Goal: Information Seeking & Learning: Learn about a topic

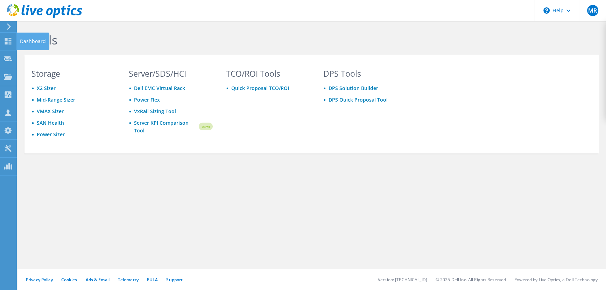
click at [19, 42] on div "Dashboard" at bounding box center [32, 42] width 33 height 18
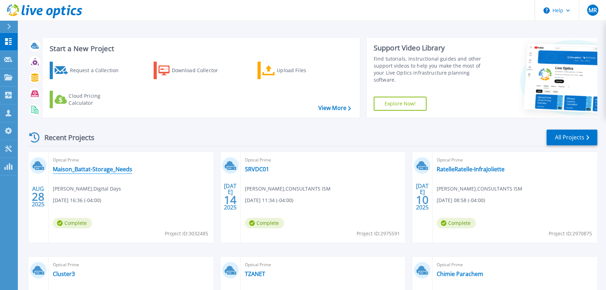
click at [86, 167] on link "Maison_Battat-Storage_Needs" at bounding box center [92, 169] width 79 height 7
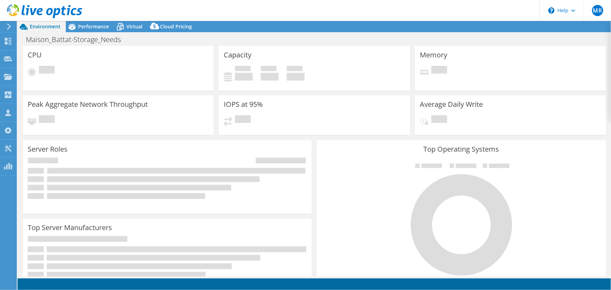
select select "USD"
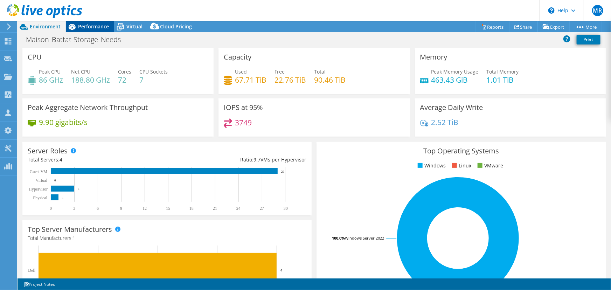
click at [95, 28] on span "Performance" at bounding box center [93, 26] width 31 height 7
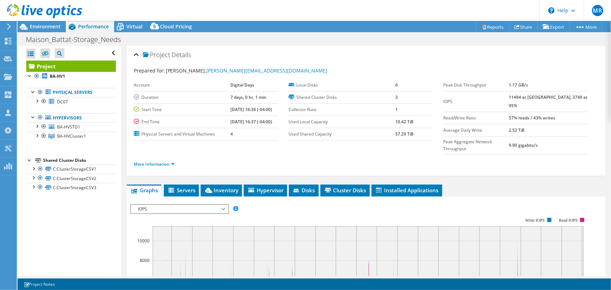
click at [175, 205] on span "IOPS" at bounding box center [179, 209] width 90 height 8
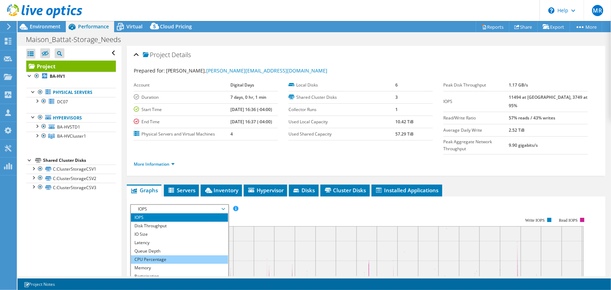
scroll to position [25, 0]
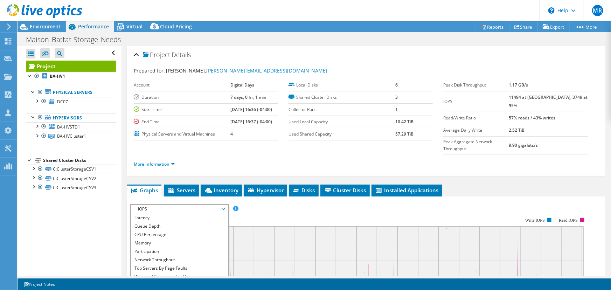
click at [186, 281] on li "Workload Concentration Bubble" at bounding box center [179, 285] width 97 height 8
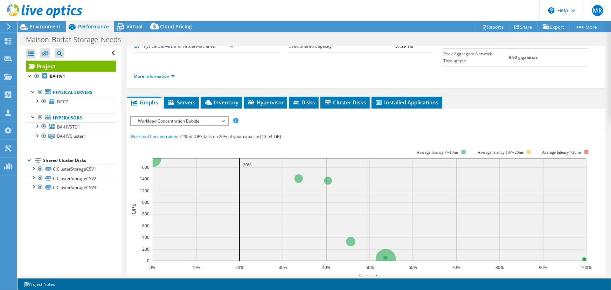
scroll to position [95, 0]
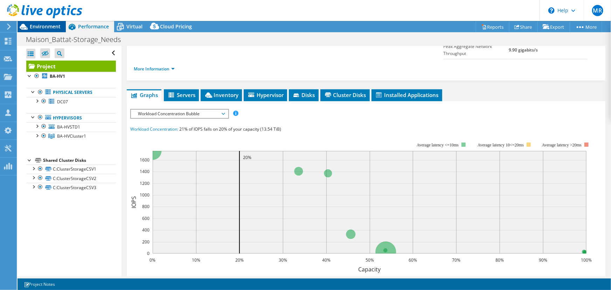
click at [45, 29] on span "Environment" at bounding box center [45, 26] width 31 height 7
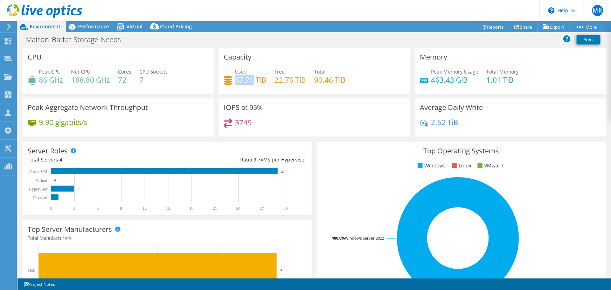
drag, startPoint x: 234, startPoint y: 78, endPoint x: 253, endPoint y: 77, distance: 18.6
click at [253, 77] on h4 "67.71 TiB" at bounding box center [251, 80] width 32 height 8
drag, startPoint x: 235, startPoint y: 120, endPoint x: 247, endPoint y: 120, distance: 12.6
click at [247, 120] on h4 "3749" at bounding box center [243, 123] width 17 height 8
click at [251, 123] on div "3749" at bounding box center [314, 125] width 181 height 15
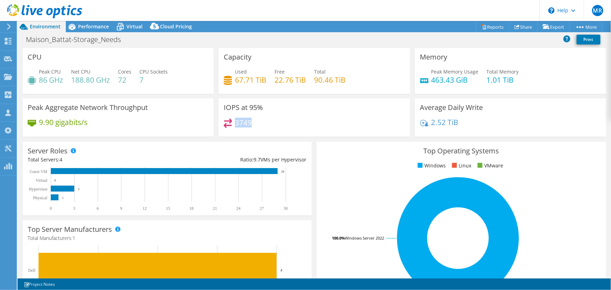
drag, startPoint x: 249, startPoint y: 122, endPoint x: 235, endPoint y: 120, distance: 14.5
click at [235, 120] on h4 "3749" at bounding box center [243, 123] width 17 height 8
click at [76, 28] on icon at bounding box center [72, 27] width 12 height 12
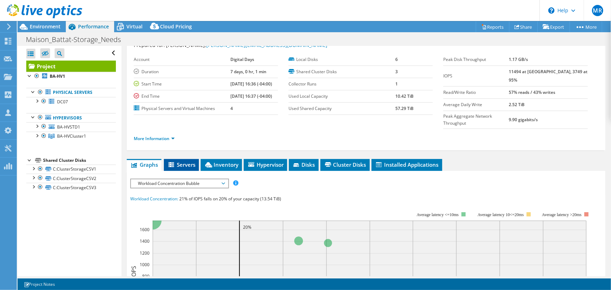
scroll to position [0, 0]
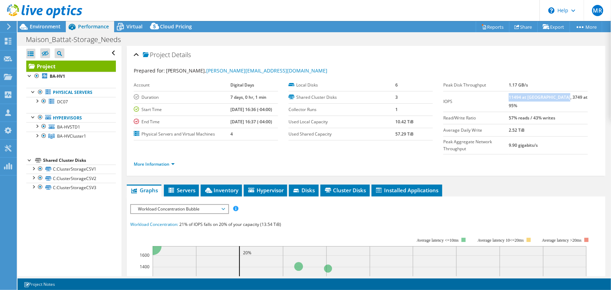
drag, startPoint x: 523, startPoint y: 98, endPoint x: 578, endPoint y: 97, distance: 54.3
click at [578, 97] on b "11494 at Peak, 3749 at 95%" at bounding box center [548, 101] width 79 height 14
click at [224, 208] on icon at bounding box center [224, 209] width 4 height 2
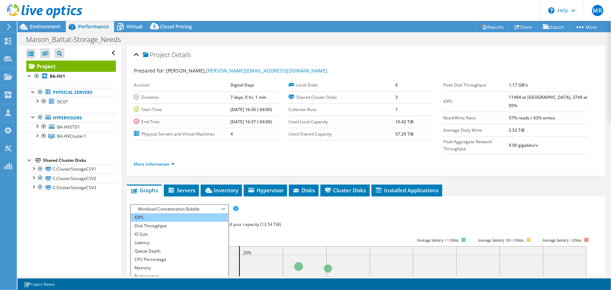
click at [149, 213] on li "IOPS" at bounding box center [179, 217] width 97 height 8
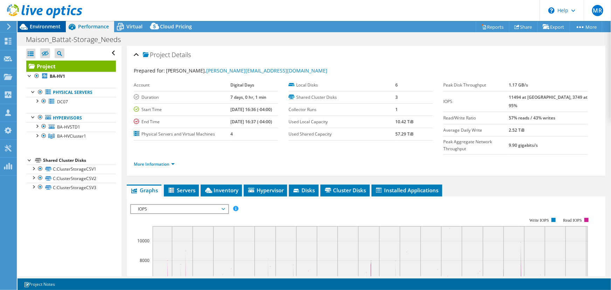
click at [51, 27] on span "Environment" at bounding box center [45, 26] width 31 height 7
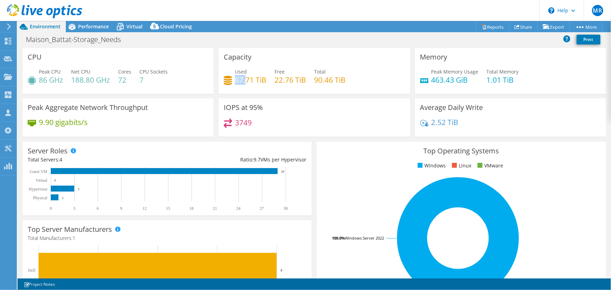
drag, startPoint x: 245, startPoint y: 78, endPoint x: 233, endPoint y: 77, distance: 11.6
click at [235, 77] on h4 "67.71 TiB" at bounding box center [251, 80] width 32 height 8
click at [96, 23] on span "Performance" at bounding box center [93, 26] width 31 height 7
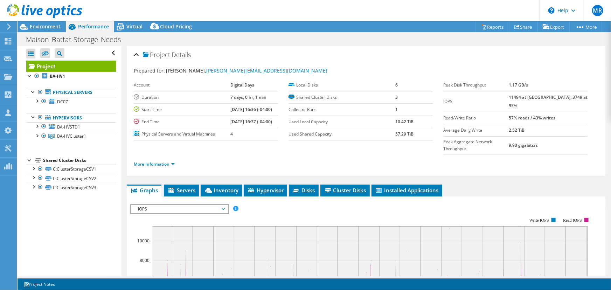
click at [172, 205] on span "IOPS" at bounding box center [179, 209] width 90 height 8
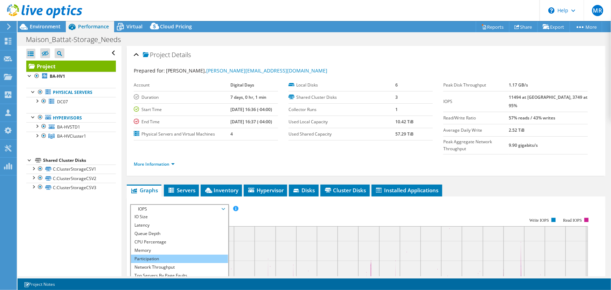
scroll to position [25, 0]
click at [188, 281] on li "Workload Concentration Bubble" at bounding box center [179, 285] width 97 height 8
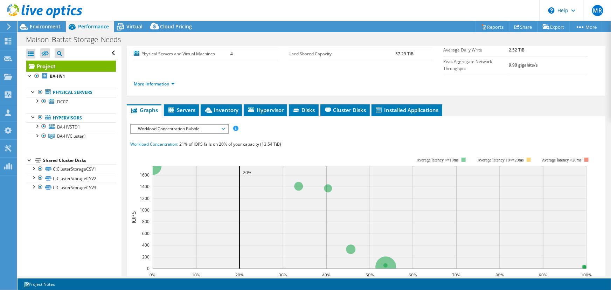
scroll to position [95, 0]
